Goal: Task Accomplishment & Management: Use online tool/utility

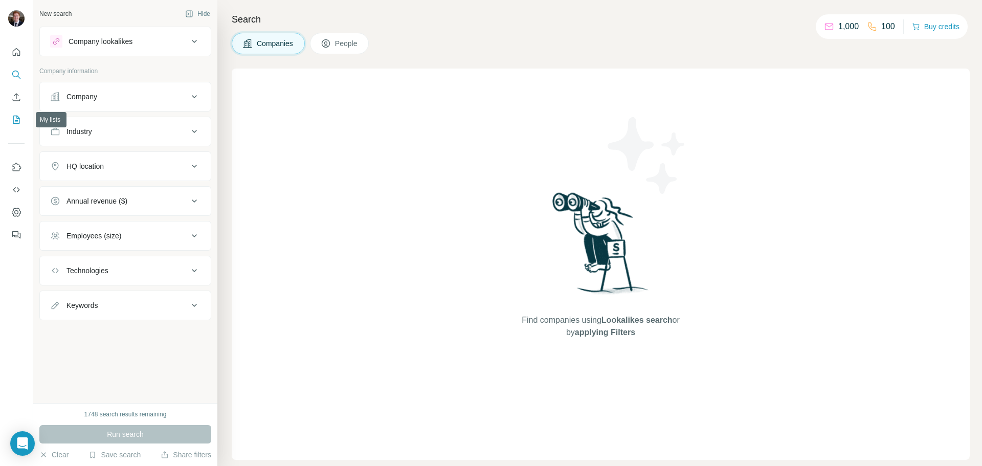
click at [17, 123] on icon "My lists" at bounding box center [16, 120] width 10 height 10
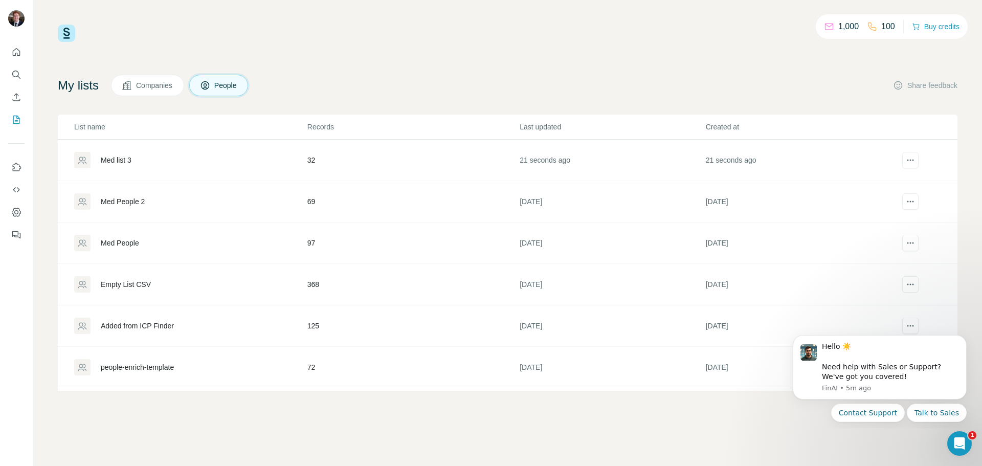
click at [121, 157] on div "Med list 3" at bounding box center [116, 160] width 31 height 10
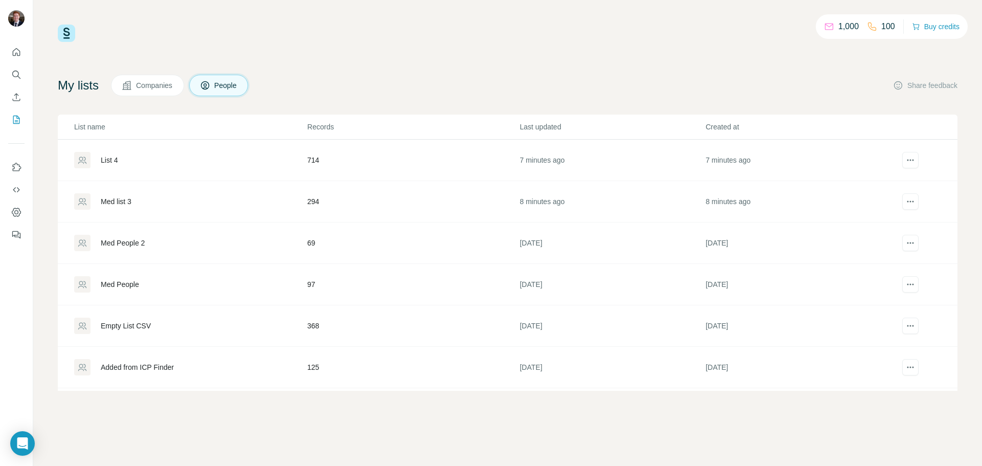
click at [115, 157] on div "List 4" at bounding box center [109, 160] width 17 height 10
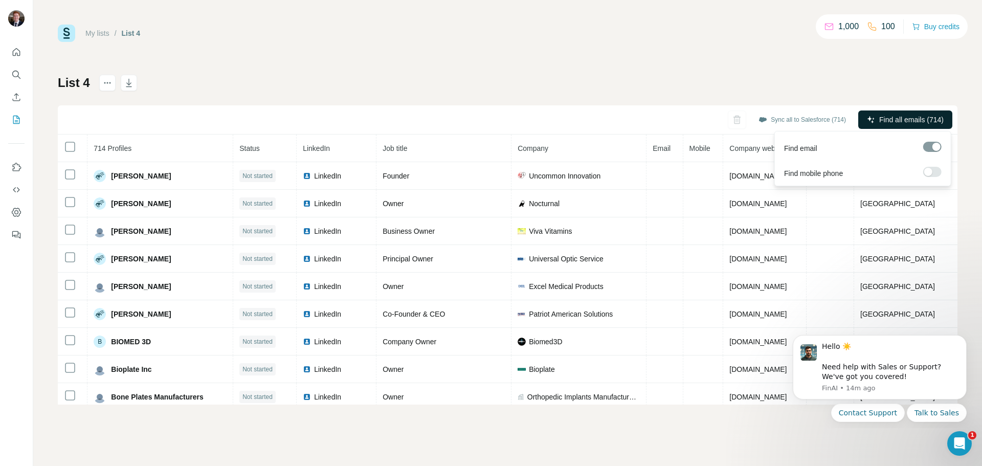
click at [888, 121] on span "Find all emails (714)" at bounding box center [911, 120] width 64 height 10
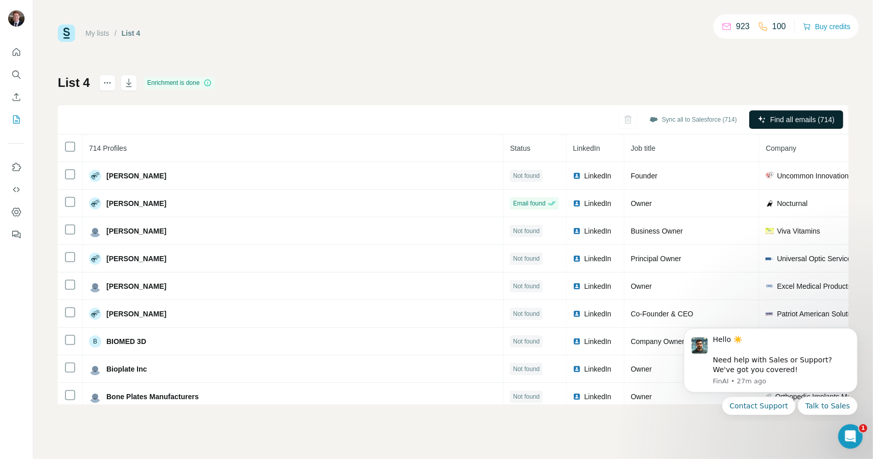
drag, startPoint x: 789, startPoint y: 135, endPoint x: 789, endPoint y: 127, distance: 7.7
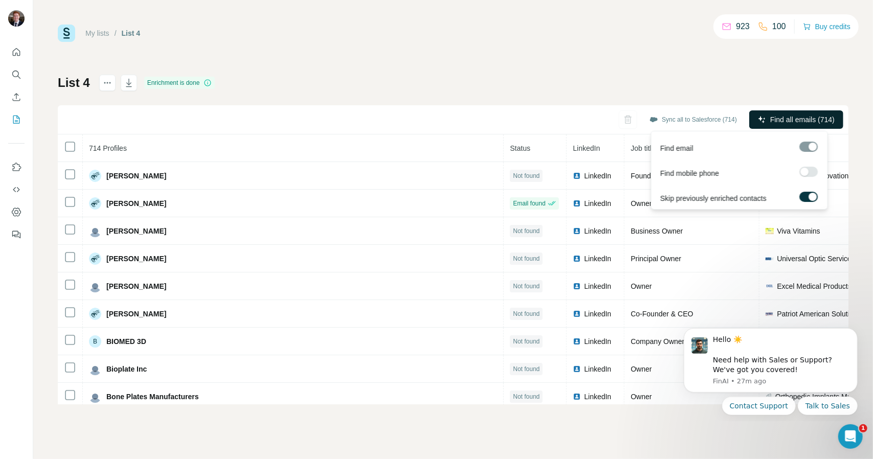
click at [788, 119] on span "Find all emails (714)" at bounding box center [802, 120] width 64 height 10
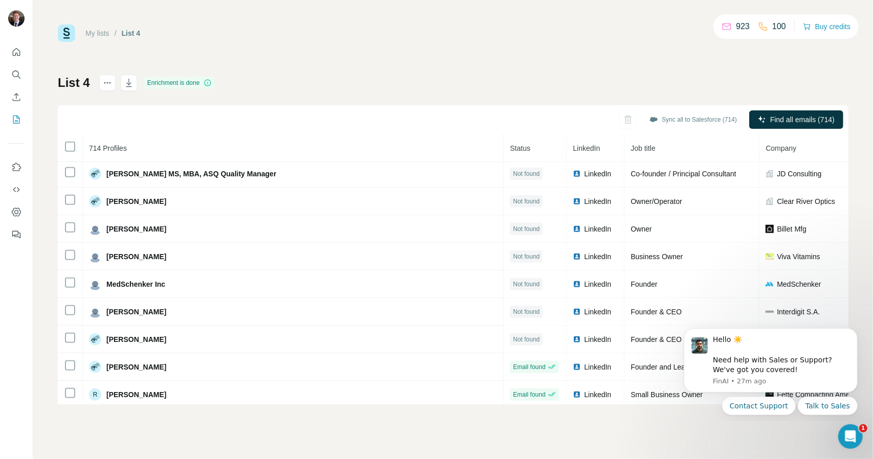
scroll to position [867, 0]
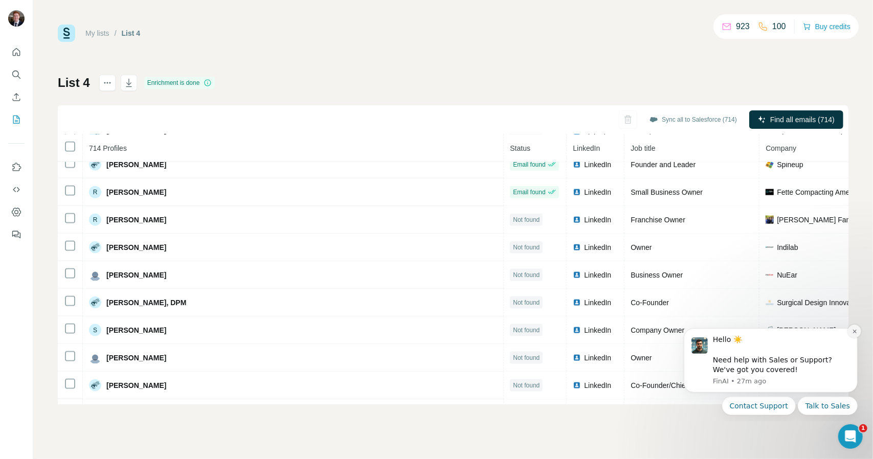
click at [851, 332] on icon "Dismiss notification" at bounding box center [854, 331] width 6 height 6
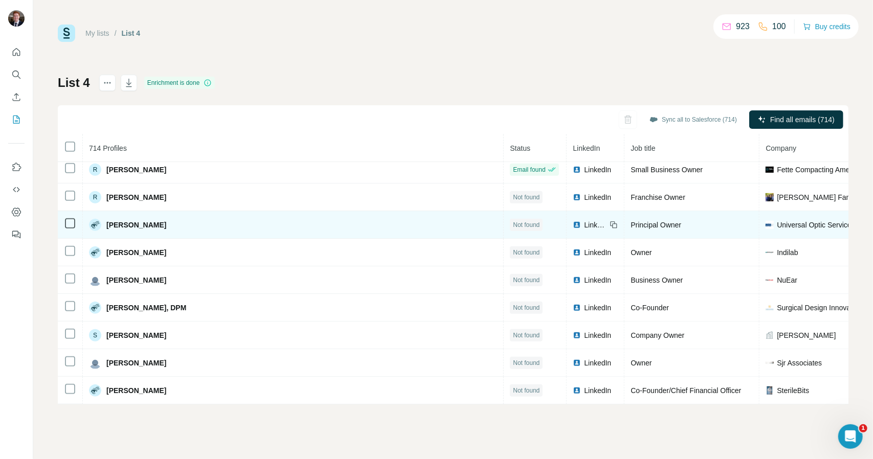
scroll to position [3075, 0]
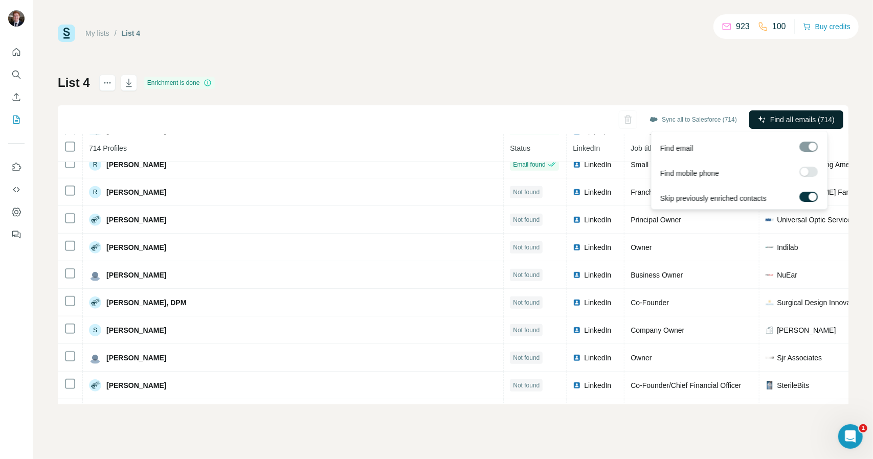
click at [773, 124] on span "Find all emails (714)" at bounding box center [802, 120] width 64 height 10
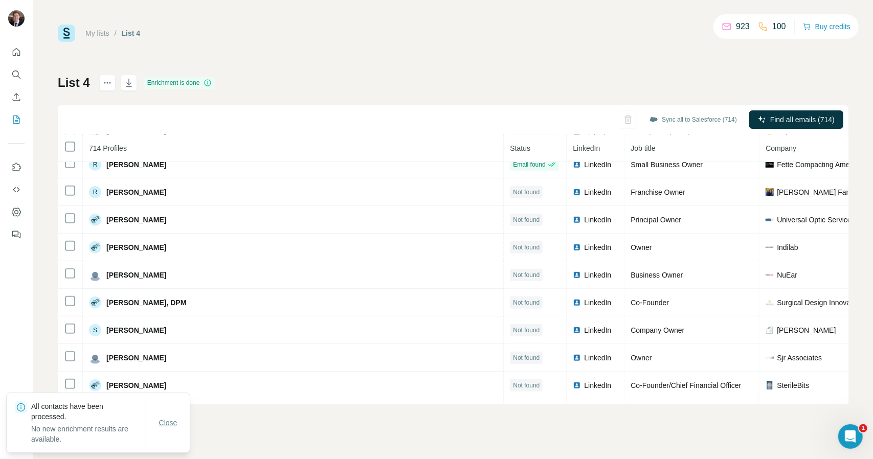
click at [177, 430] on button "Close" at bounding box center [168, 423] width 33 height 18
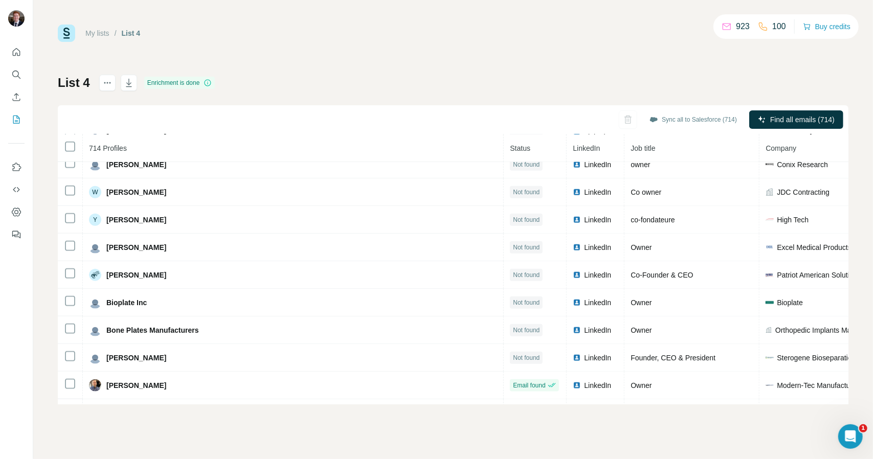
scroll to position [3628, 0]
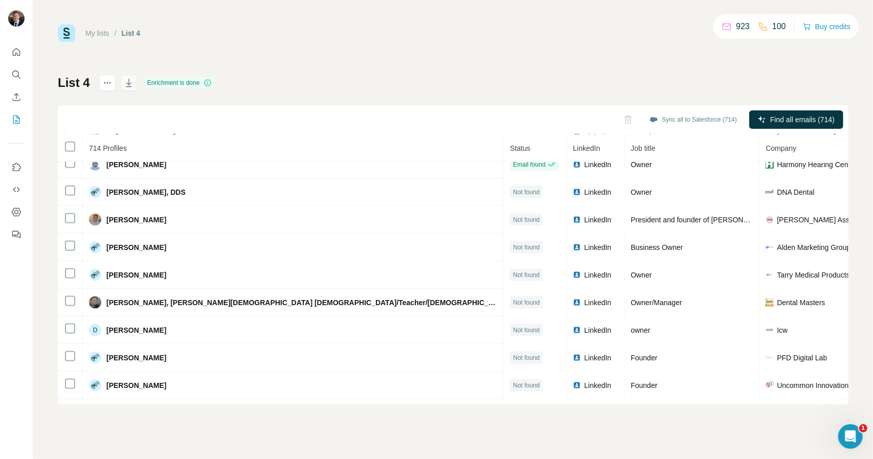
click at [129, 84] on icon "button" at bounding box center [129, 83] width 6 height 8
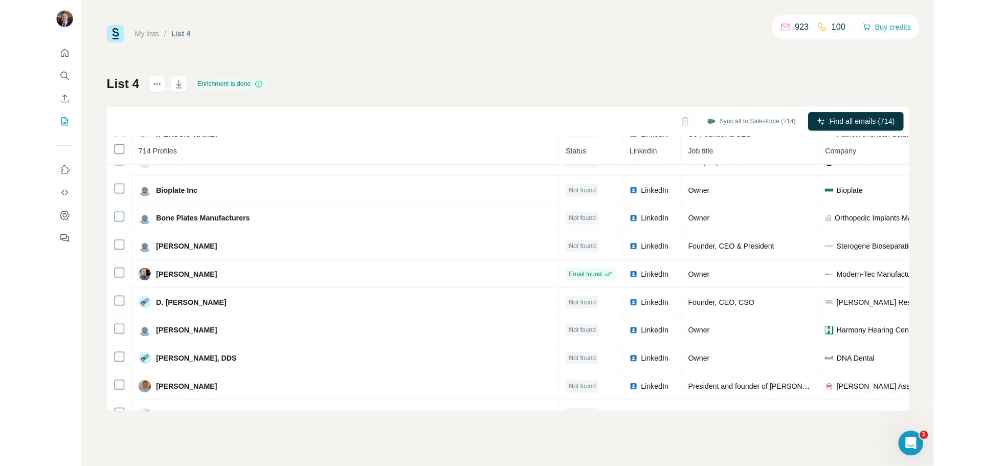
scroll to position [0, 0]
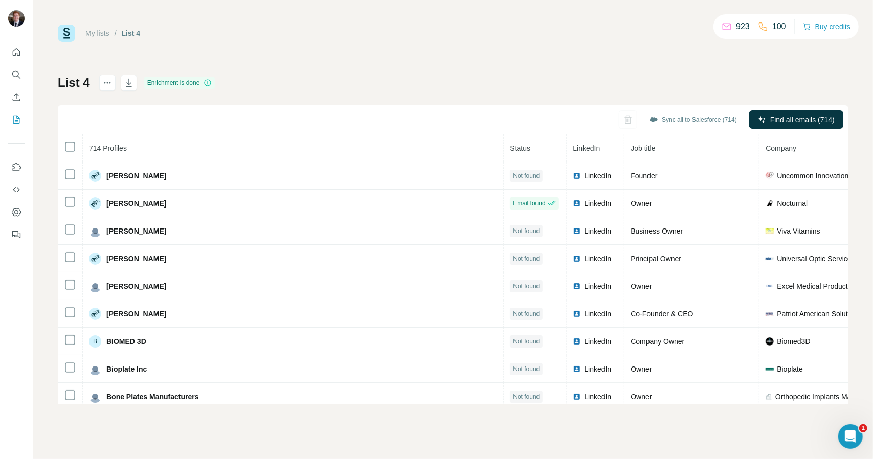
click at [550, 67] on div "My lists / List 4 923 100 Buy credits List 4 Enrichment is done Sync all to Sal…" at bounding box center [453, 215] width 790 height 380
click at [130, 81] on icon "button" at bounding box center [129, 83] width 10 height 10
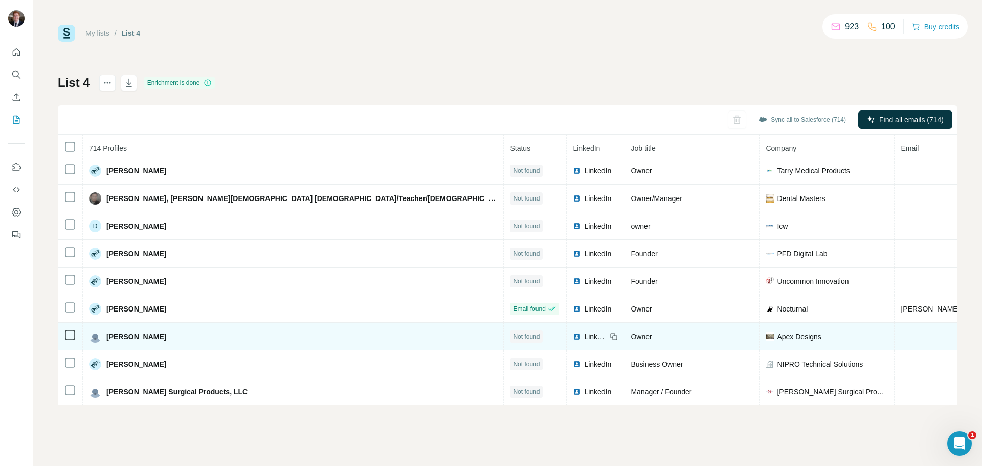
scroll to position [3783, 0]
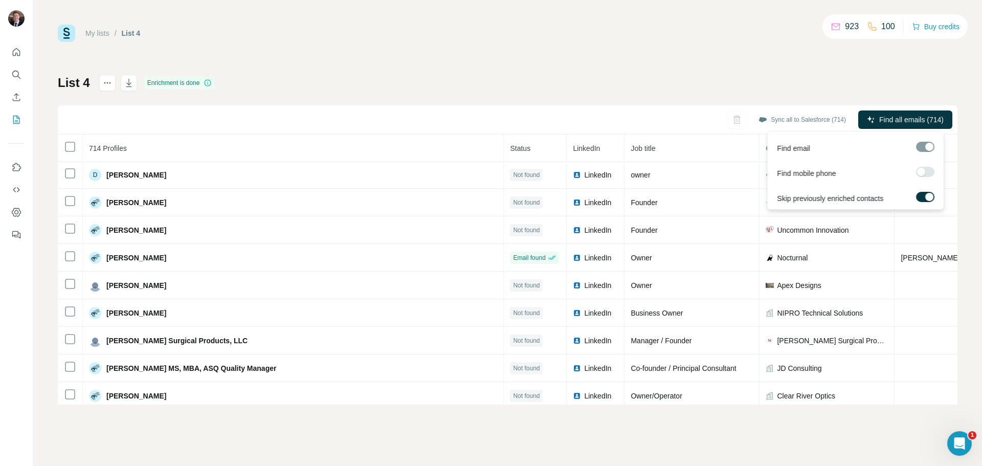
click at [926, 144] on div at bounding box center [925, 147] width 18 height 10
click at [929, 148] on div at bounding box center [925, 147] width 18 height 10
click at [927, 195] on div at bounding box center [929, 197] width 8 height 8
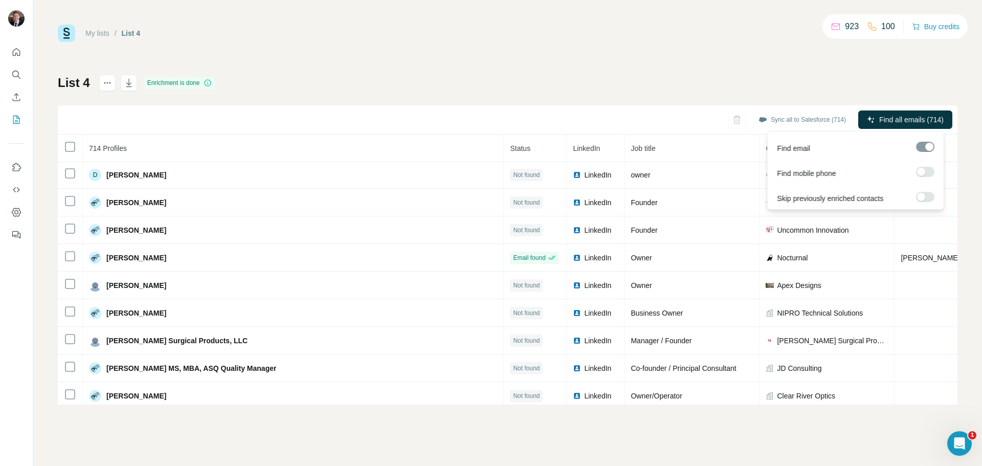
click at [931, 196] on label at bounding box center [925, 197] width 18 height 10
click at [919, 116] on span "Find all emails (714)" at bounding box center [911, 120] width 64 height 10
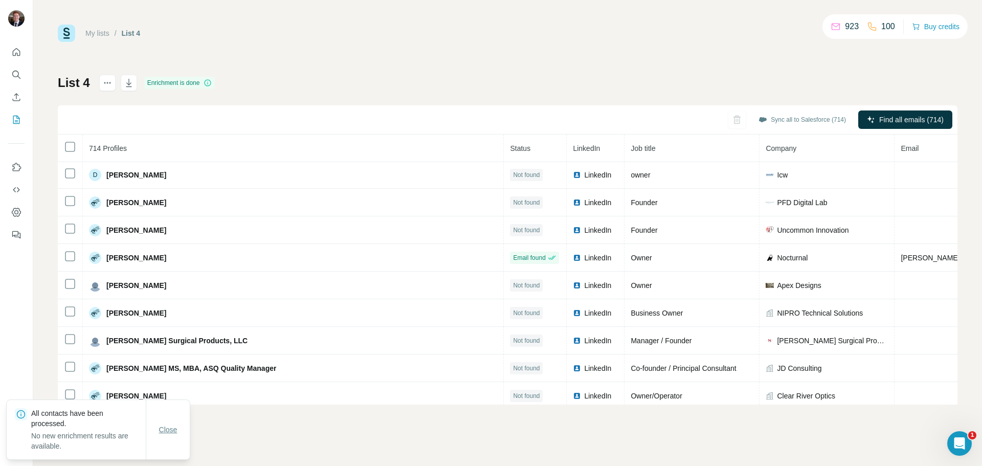
click at [163, 434] on span "Close" at bounding box center [168, 429] width 18 height 10
drag, startPoint x: 850, startPoint y: 27, endPoint x: 834, endPoint y: 31, distance: 16.4
click at [834, 31] on div "923" at bounding box center [844, 26] width 28 height 12
click at [835, 25] on icon at bounding box center [835, 26] width 10 height 10
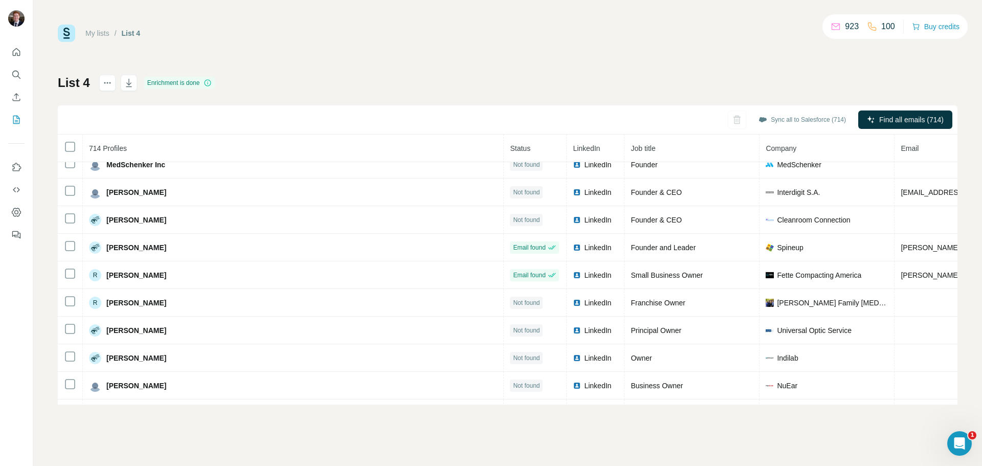
scroll to position [3067, 0]
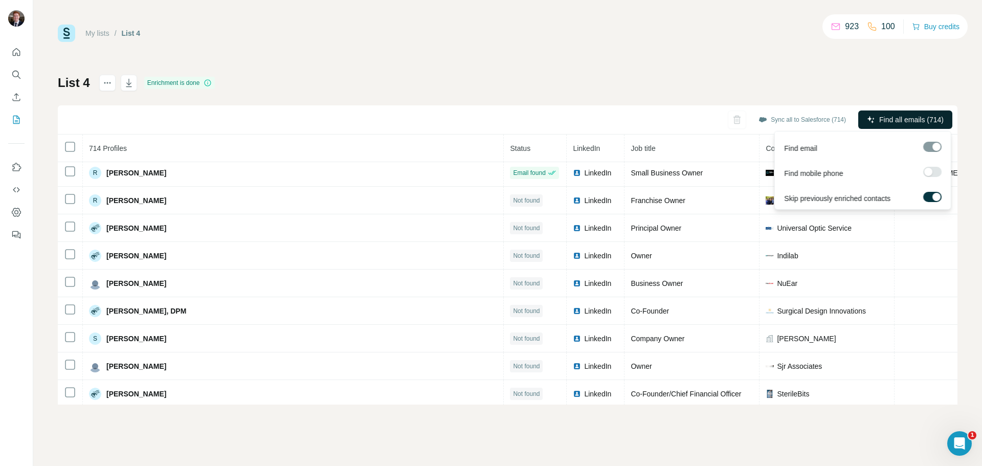
click at [875, 123] on button "Find all emails (714)" at bounding box center [905, 119] width 94 height 18
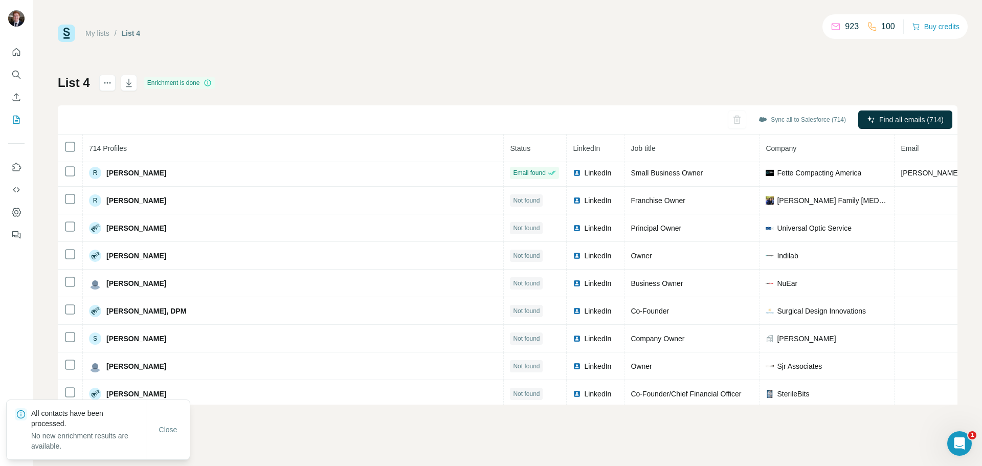
click at [780, 83] on div "List 4 Enrichment is done Sync all to Salesforce (714) Find all emails (714) 71…" at bounding box center [507, 240] width 899 height 330
click at [163, 429] on span "Close" at bounding box center [168, 429] width 18 height 10
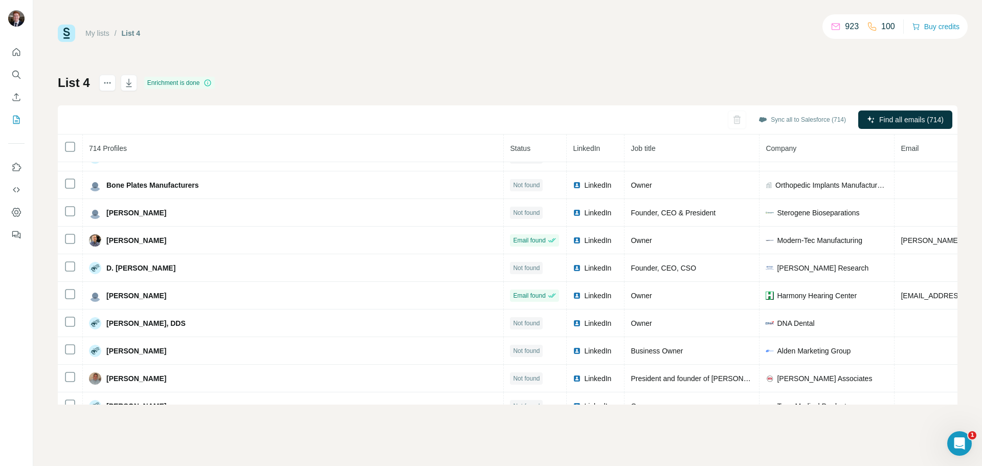
scroll to position [4805, 0]
